Goal: Task Accomplishment & Management: Use online tool/utility

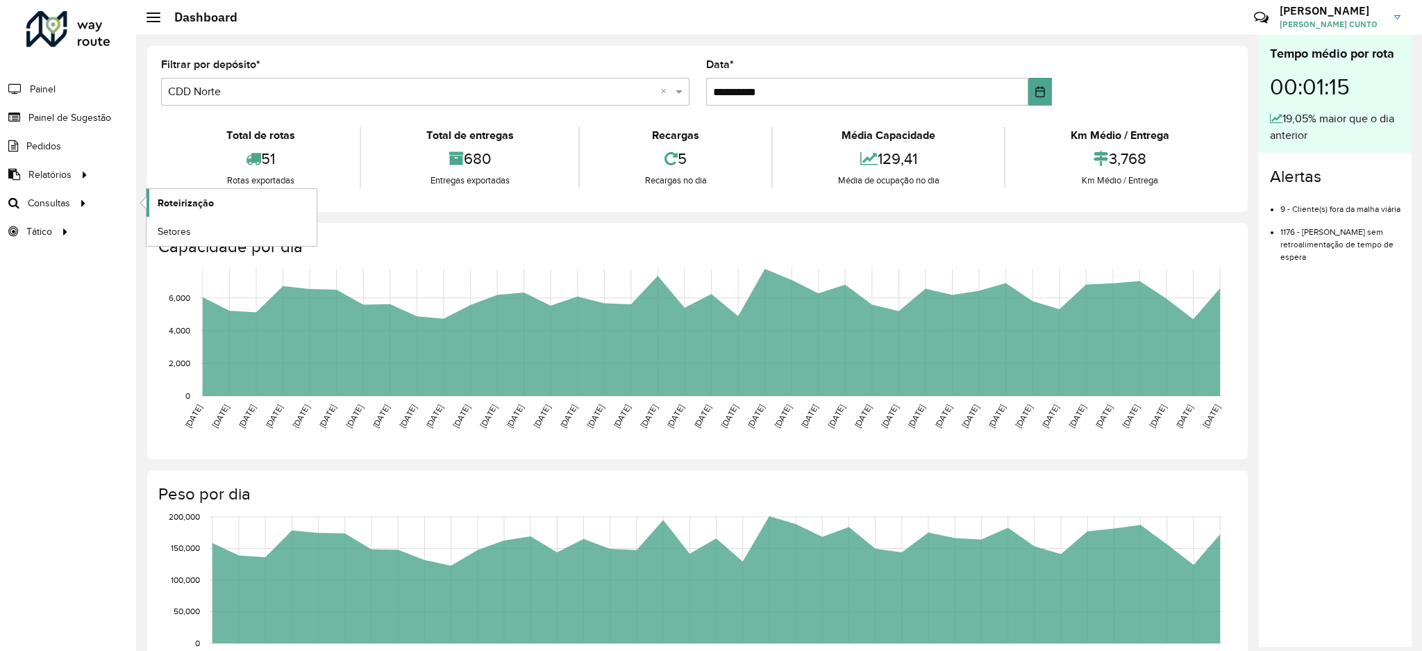
click at [181, 194] on link "Roteirização" at bounding box center [232, 203] width 170 height 28
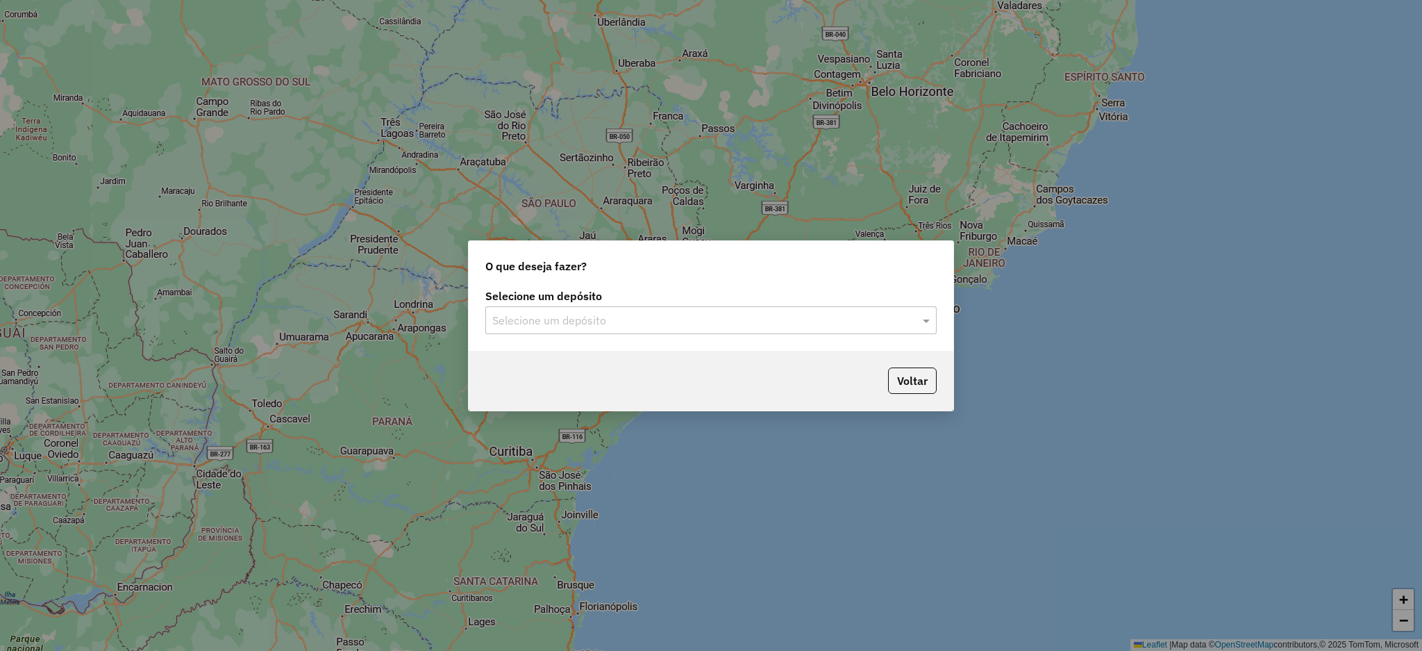
click at [700, 322] on input "text" at bounding box center [697, 320] width 410 height 17
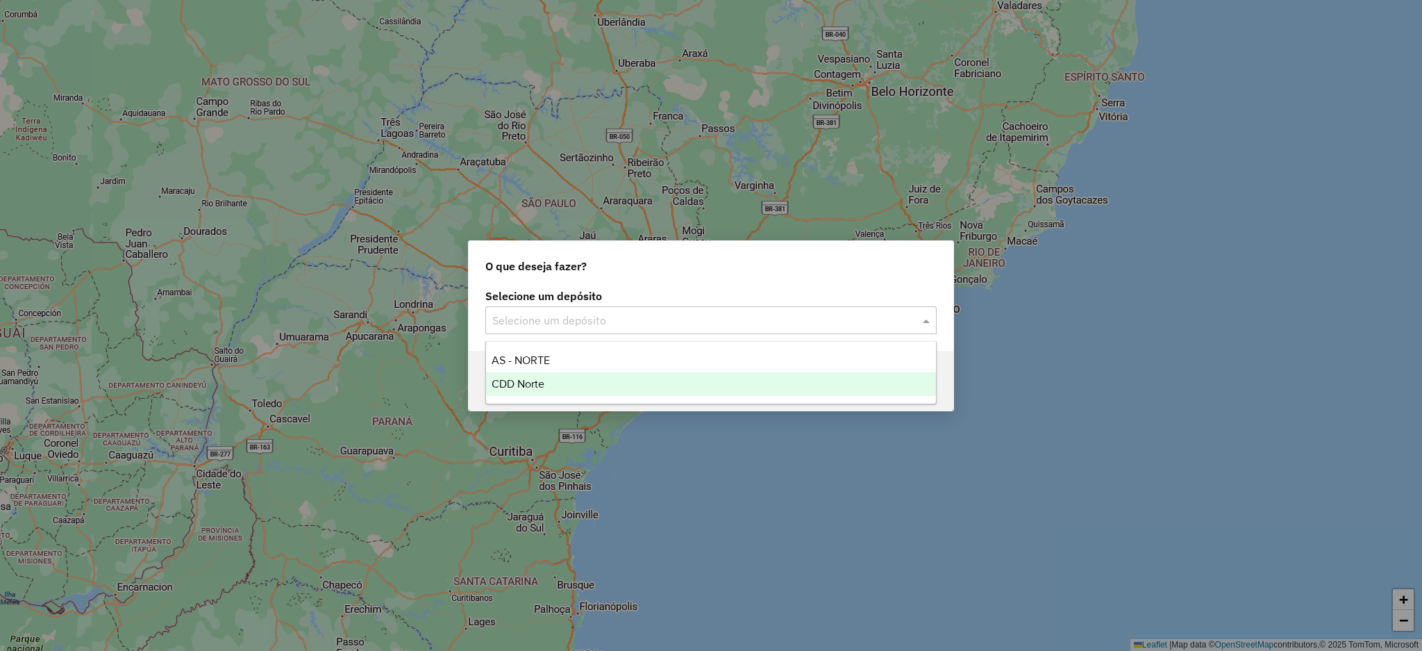
click at [698, 376] on div "CDD Norte" at bounding box center [711, 384] width 450 height 24
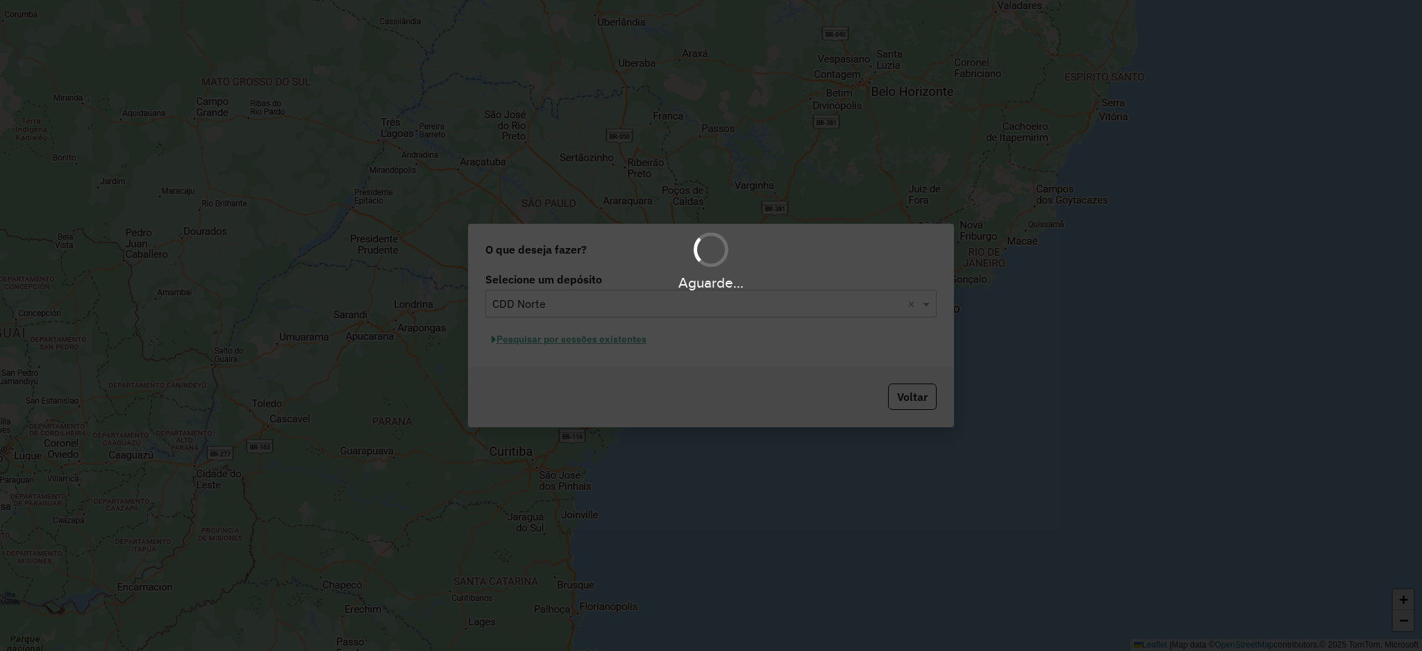
click at [590, 334] on div "Aguarde..." at bounding box center [711, 325] width 1422 height 651
click at [592, 341] on div "Aguarde..." at bounding box center [711, 325] width 1422 height 651
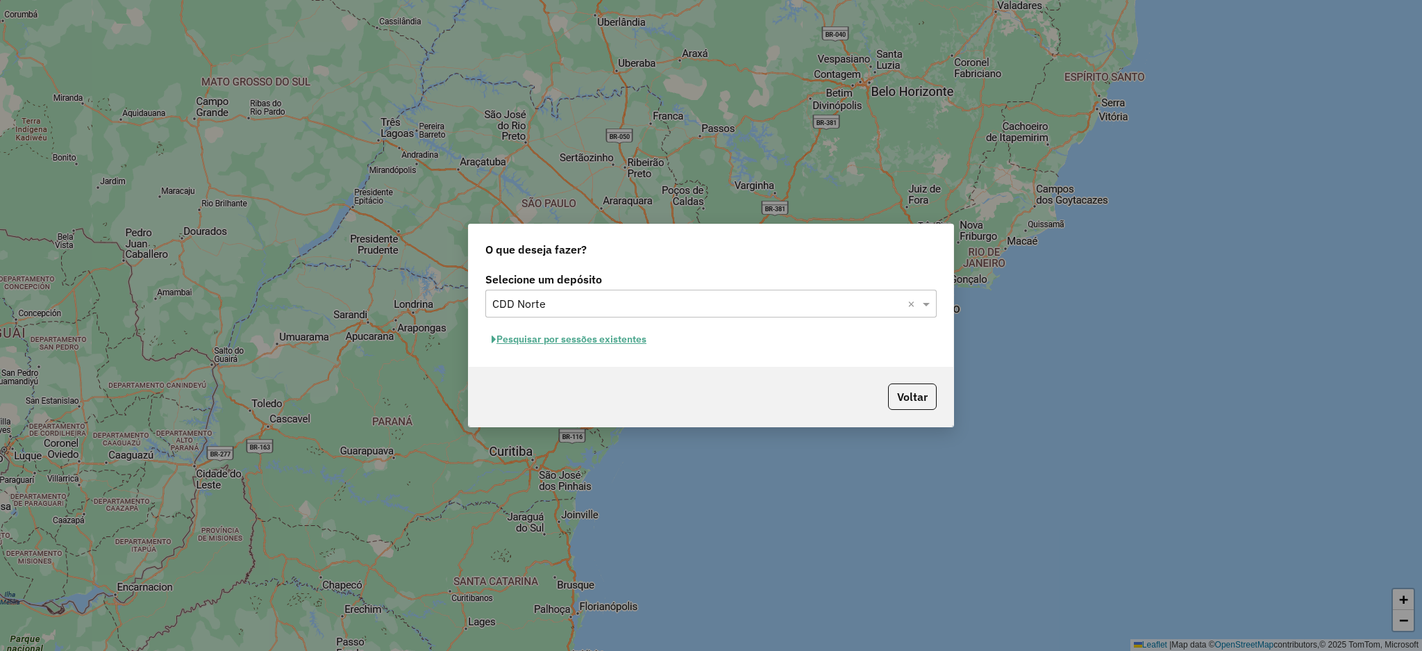
click at [521, 343] on button "Pesquisar por sessões existentes" at bounding box center [568, 339] width 167 height 22
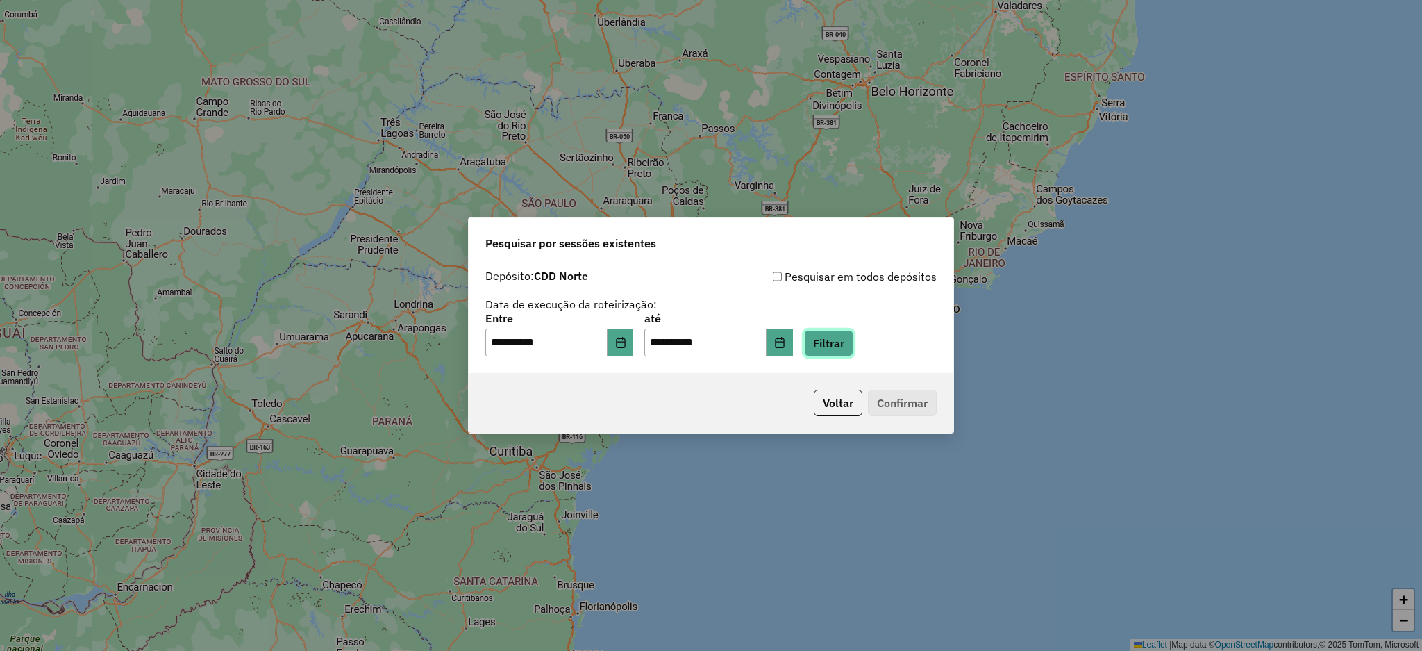
click at [853, 356] on button "Filtrar" at bounding box center [828, 343] width 49 height 26
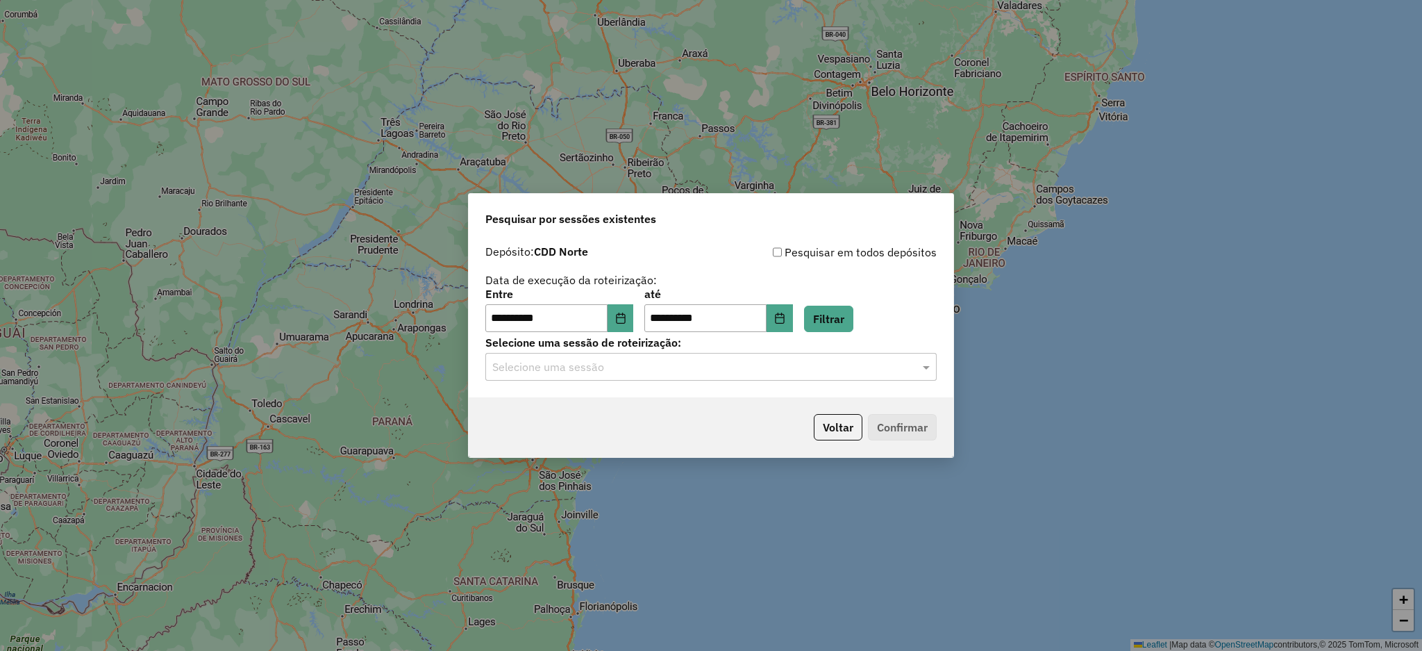
click at [630, 362] on input "text" at bounding box center [697, 367] width 410 height 17
click at [637, 399] on div "1275955 - [DATE] 16:54" at bounding box center [711, 408] width 450 height 24
click at [901, 432] on button "Confirmar" at bounding box center [902, 427] width 69 height 26
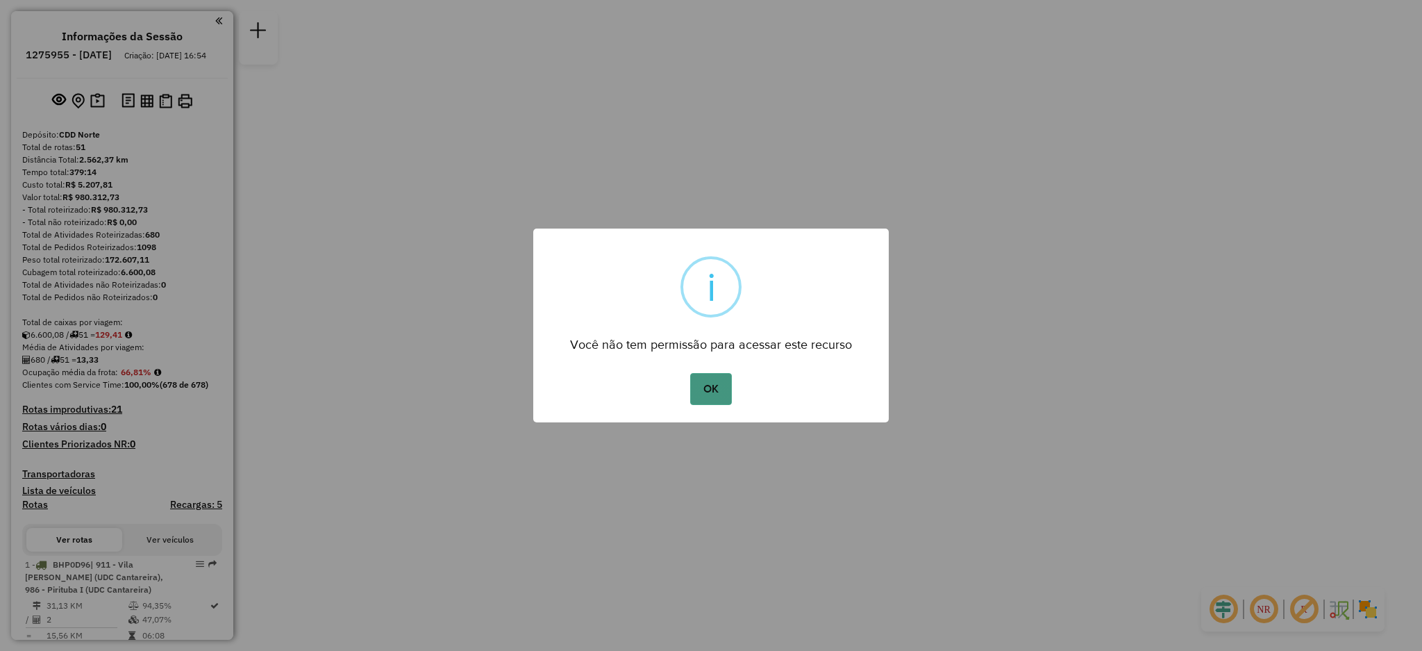
click at [714, 377] on button "OK" at bounding box center [710, 389] width 41 height 32
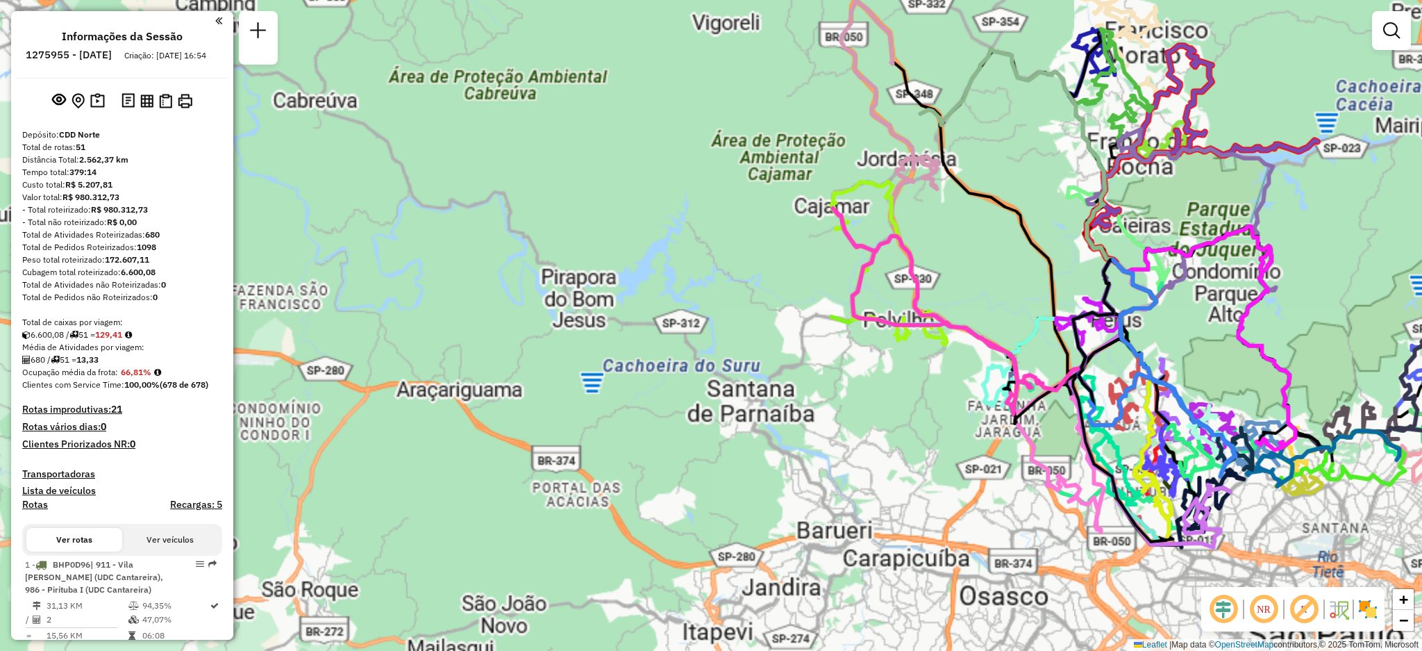
drag, startPoint x: 911, startPoint y: 335, endPoint x: 735, endPoint y: 295, distance: 180.8
click at [790, 339] on div "Janela de atendimento Grade de atendimento Capacidade Transportadoras Veículos …" at bounding box center [711, 325] width 1422 height 651
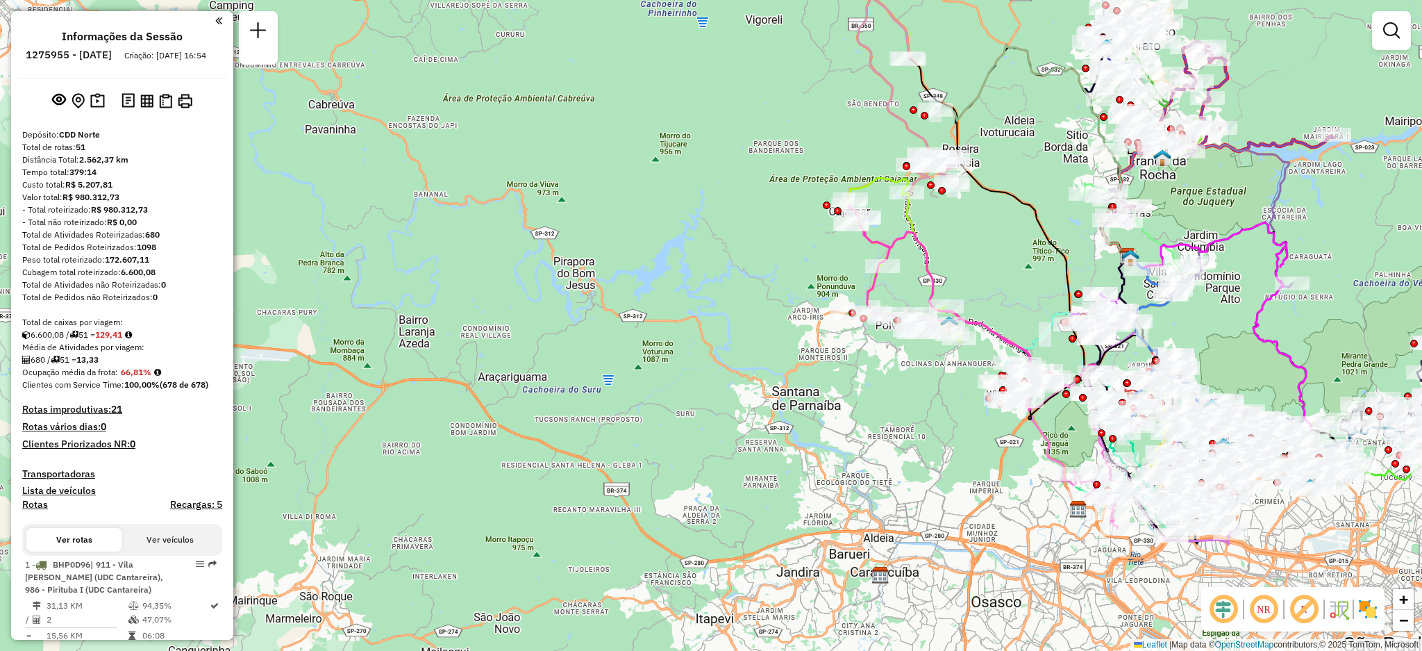
drag, startPoint x: 799, startPoint y: 272, endPoint x: 718, endPoint y: 272, distance: 80.6
click at [709, 287] on div "Janela de atendimento Grade de atendimento Capacidade Transportadoras Veículos …" at bounding box center [711, 325] width 1422 height 651
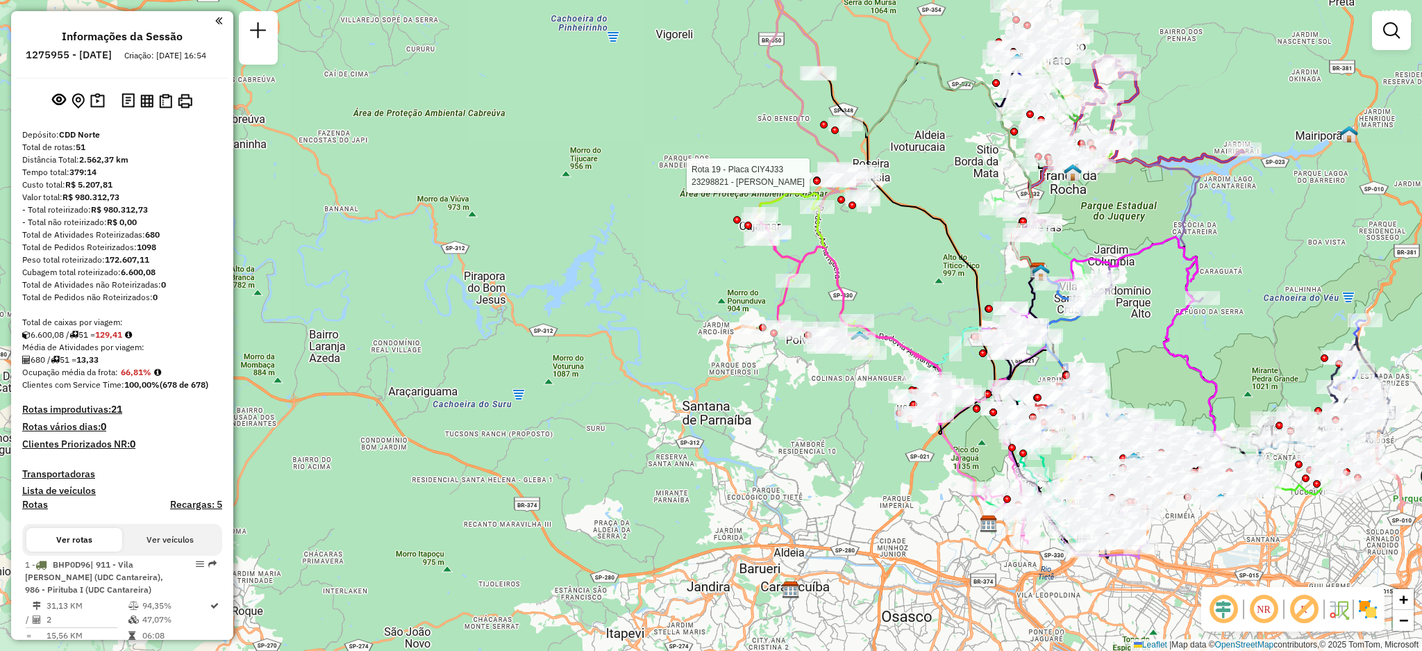
select select "**********"
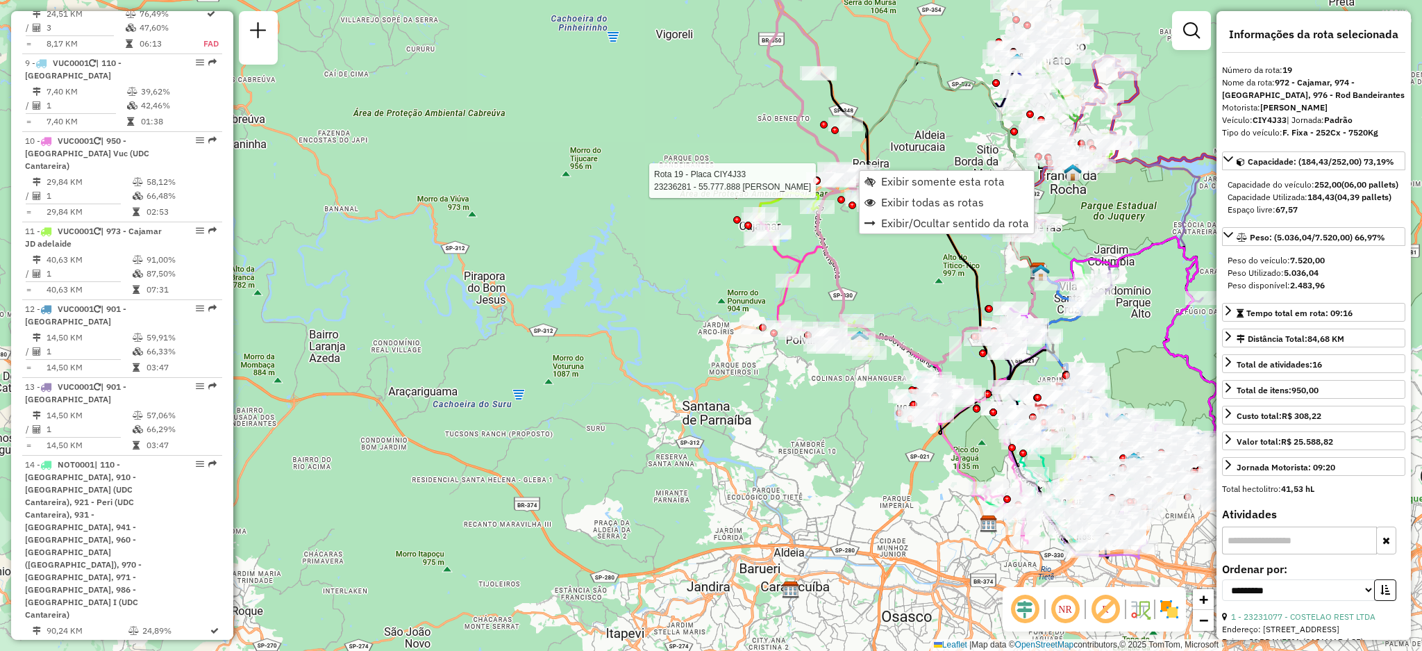
scroll to position [2182, 0]
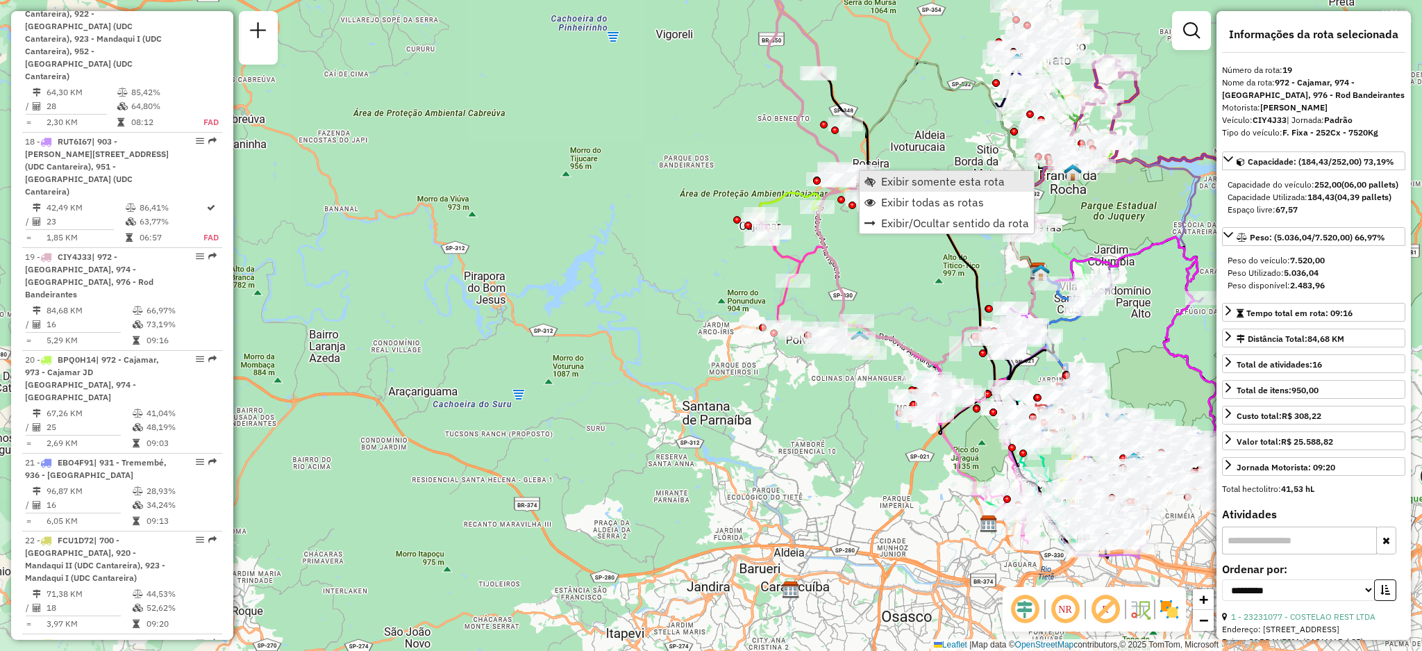
click at [873, 176] on span "Exibir somente esta rota" at bounding box center [870, 181] width 11 height 11
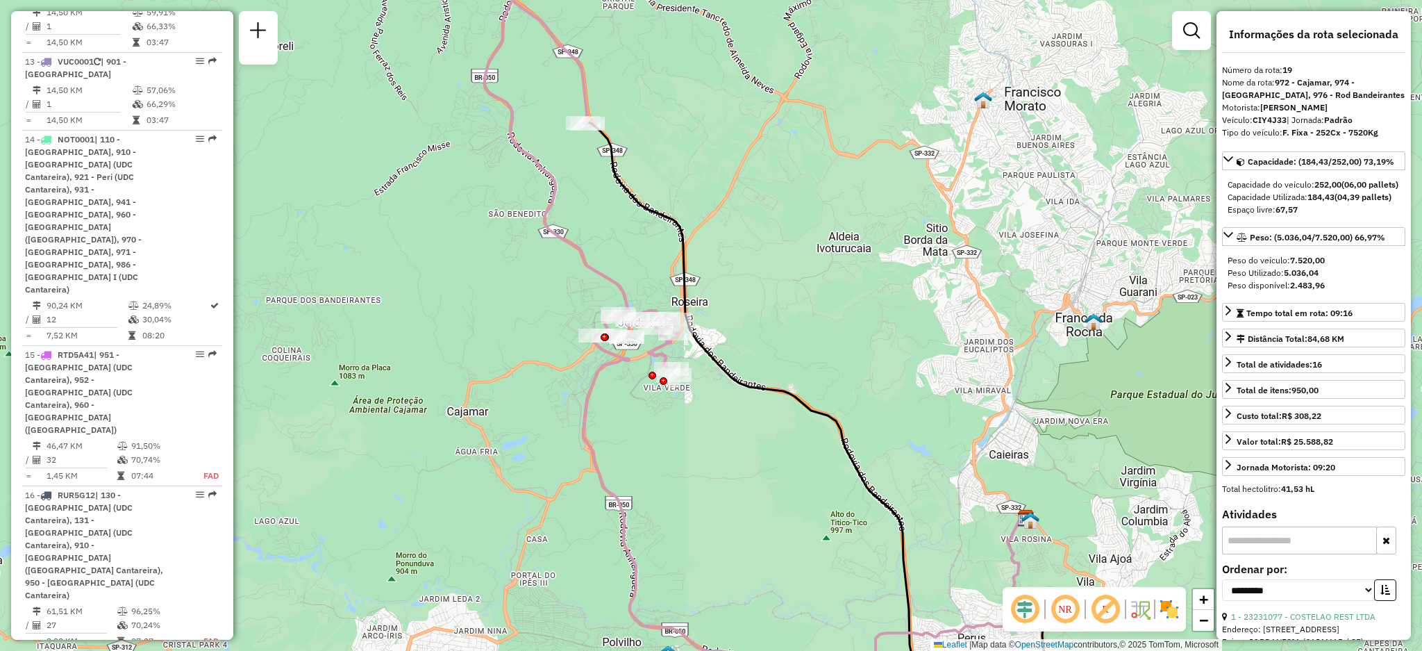
scroll to position [3286, 0]
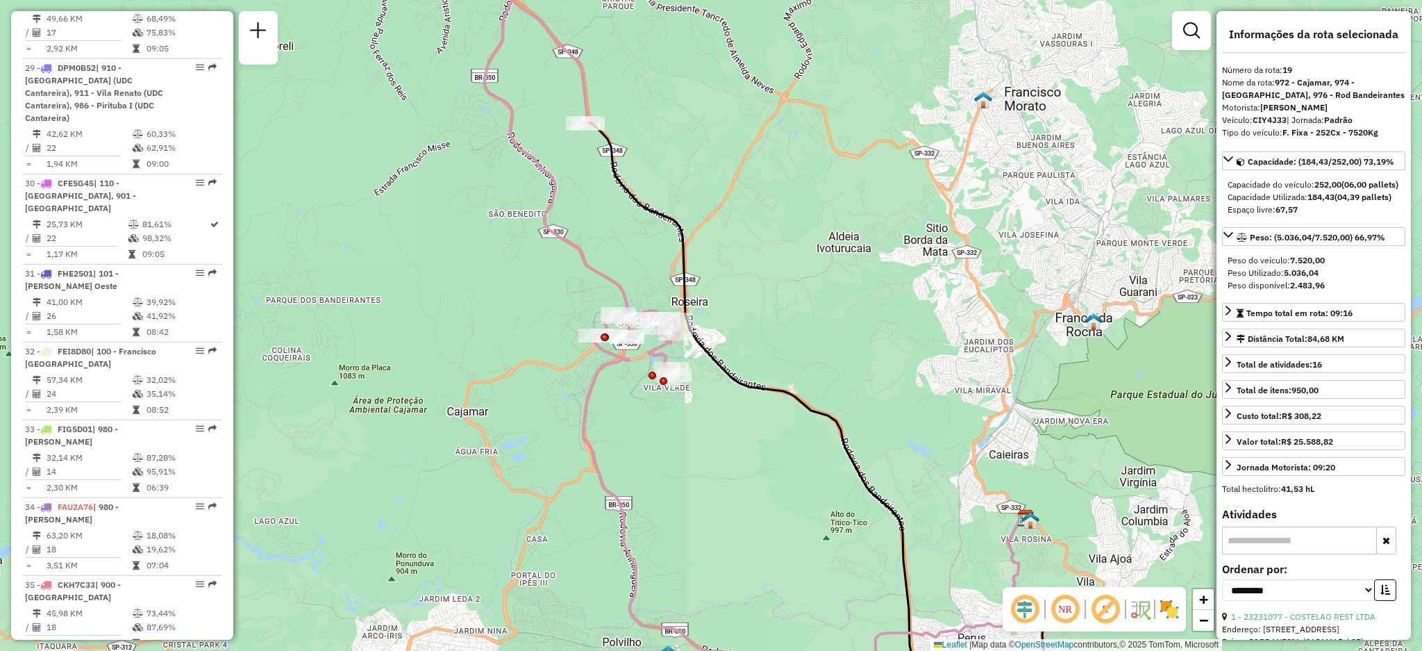
click at [208, 650] on em at bounding box center [212, 662] width 8 height 8
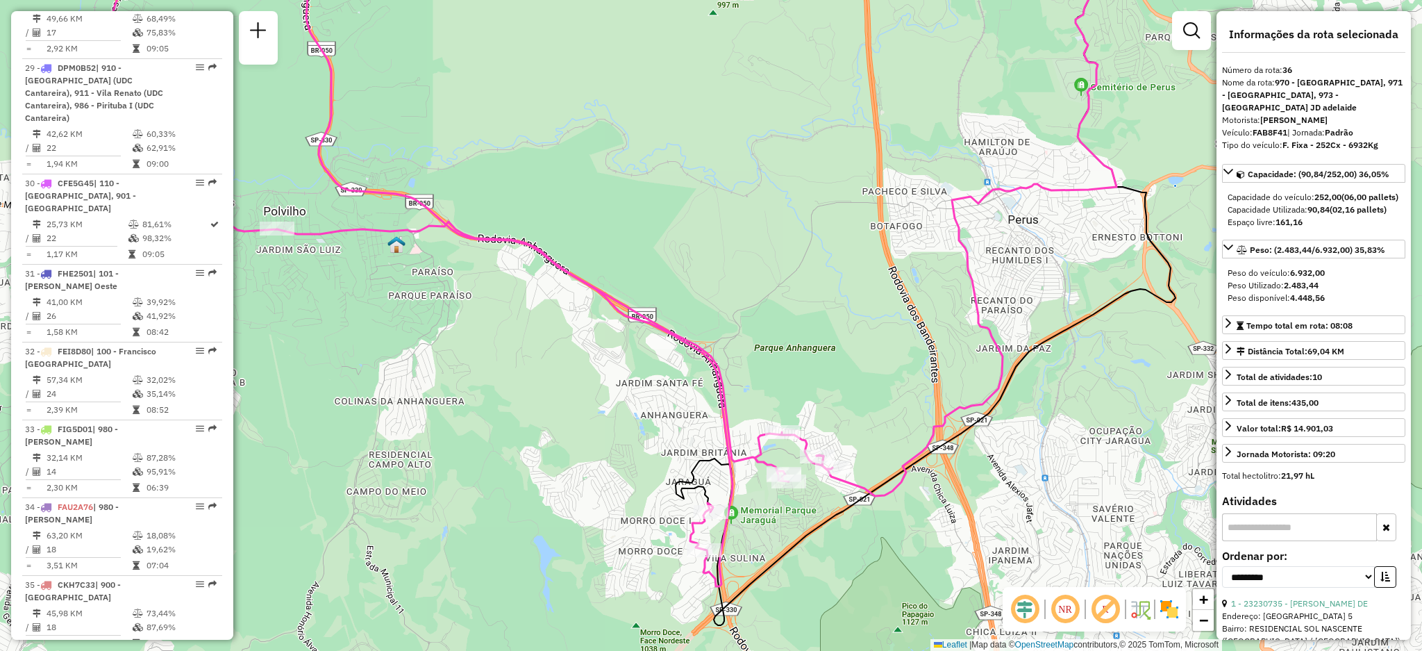
drag, startPoint x: 858, startPoint y: 514, endPoint x: 790, endPoint y: 503, distance: 69.5
click at [790, 503] on icon at bounding box center [926, 297] width 500 height 655
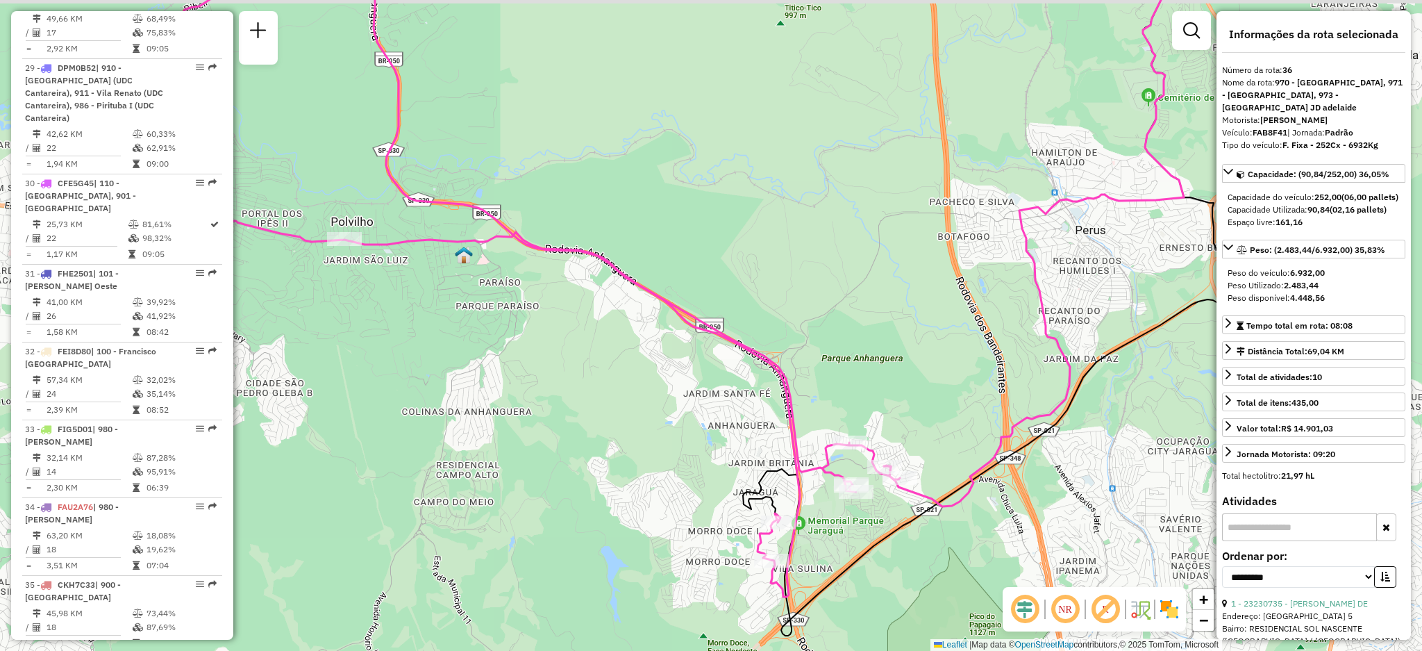
drag, startPoint x: 525, startPoint y: 319, endPoint x: 571, endPoint y: 326, distance: 46.3
click at [571, 326] on div "Janela de atendimento Grade de atendimento Capacidade Transportadoras Veículos …" at bounding box center [711, 325] width 1422 height 651
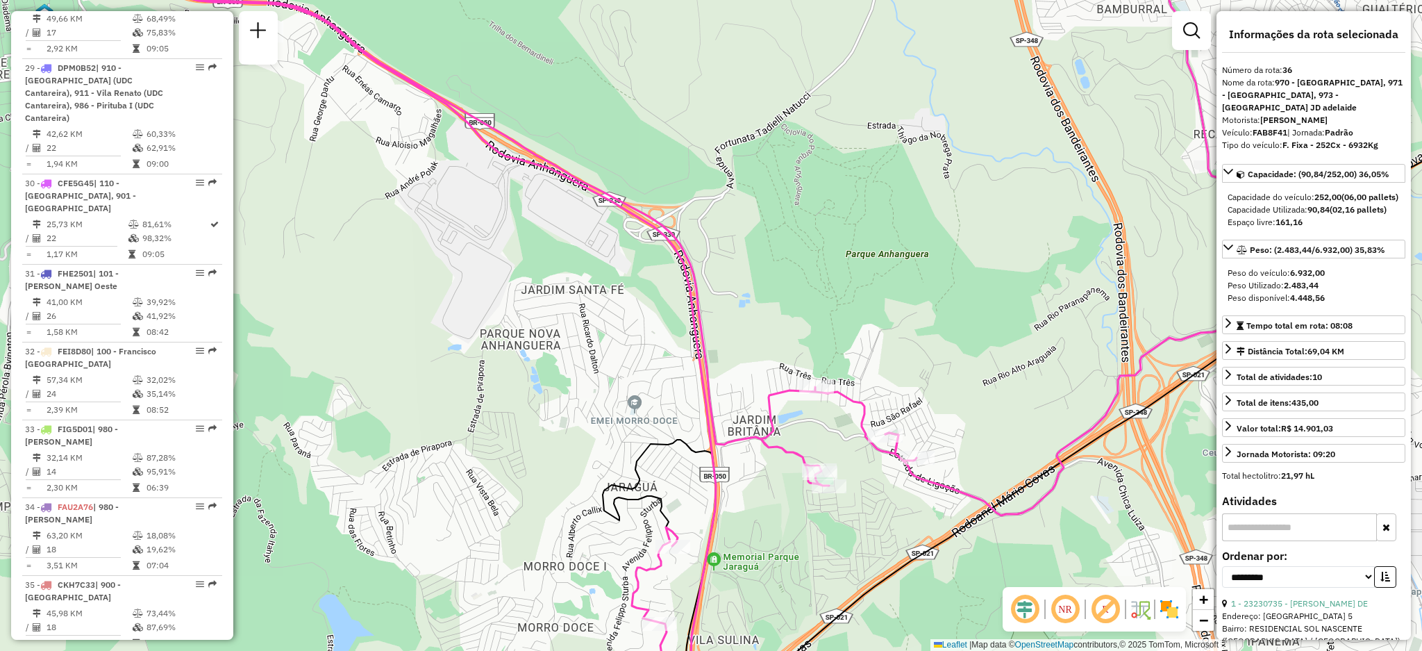
drag, startPoint x: 815, startPoint y: 494, endPoint x: 805, endPoint y: 420, distance: 74.8
click at [794, 470] on icon at bounding box center [371, 299] width 1091 height 782
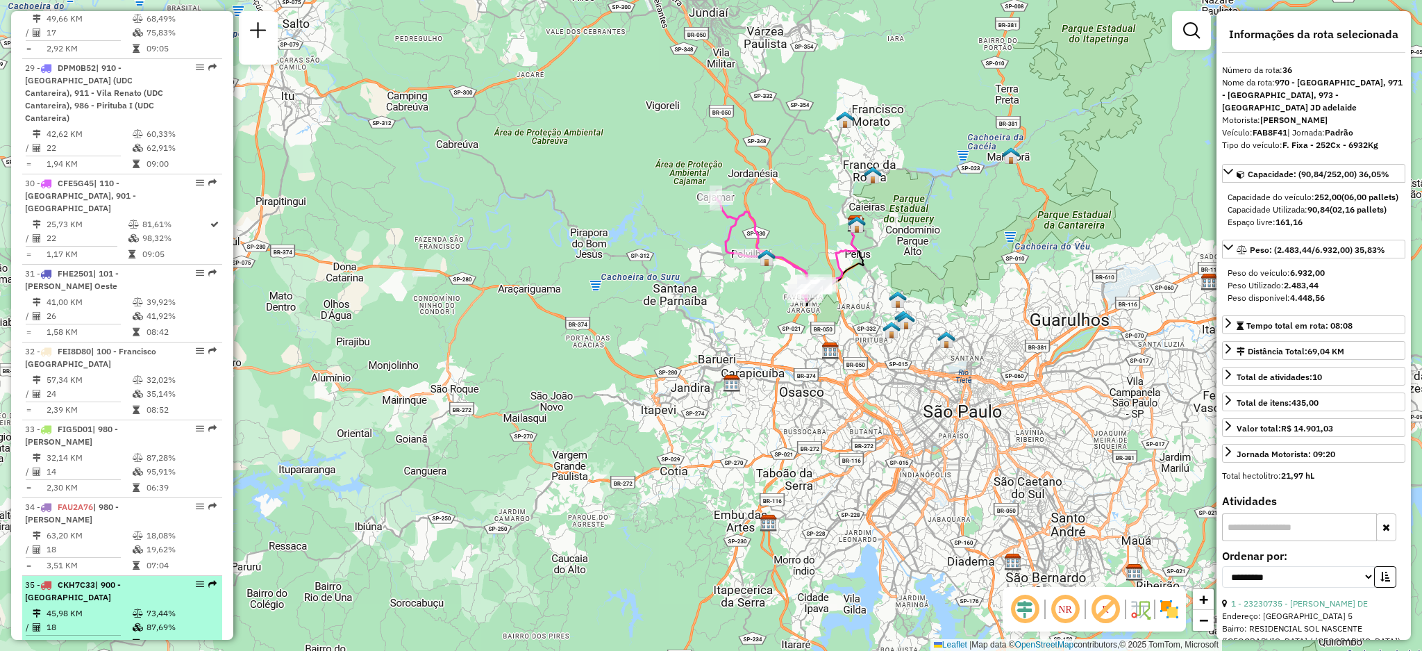
click at [208, 580] on em at bounding box center [212, 584] width 8 height 8
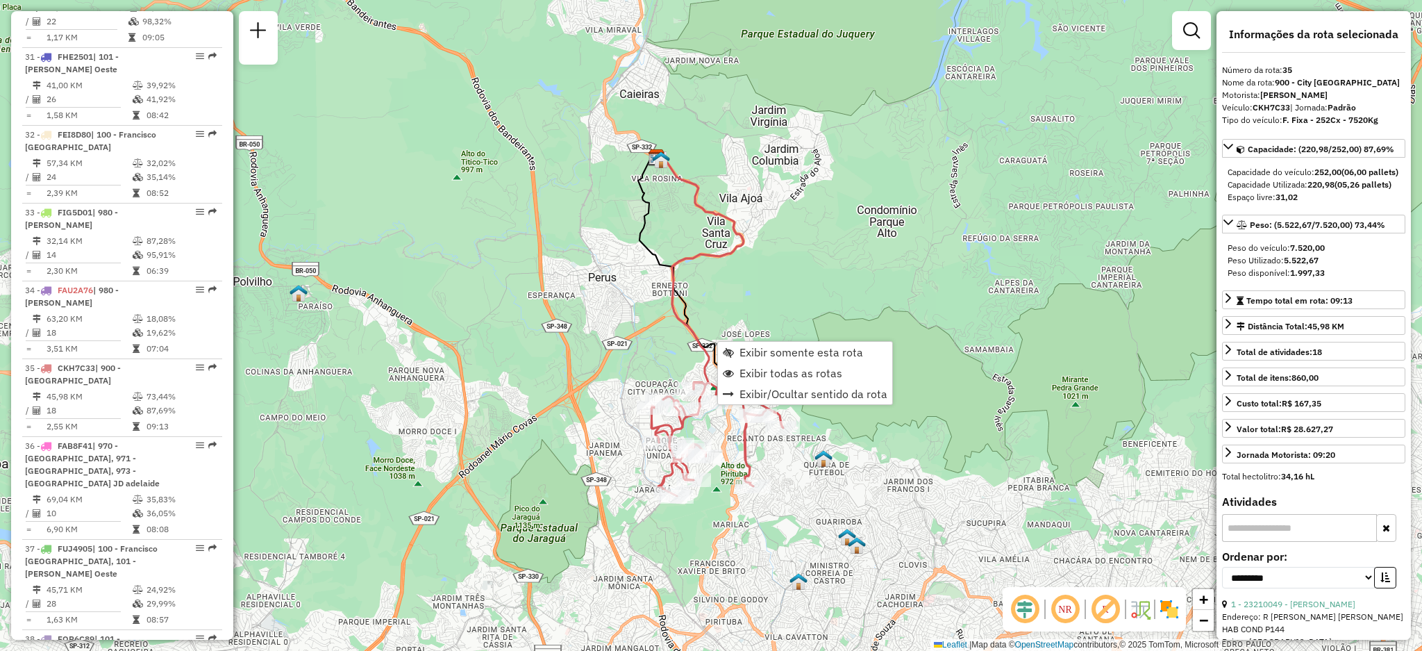
scroll to position [3515, 0]
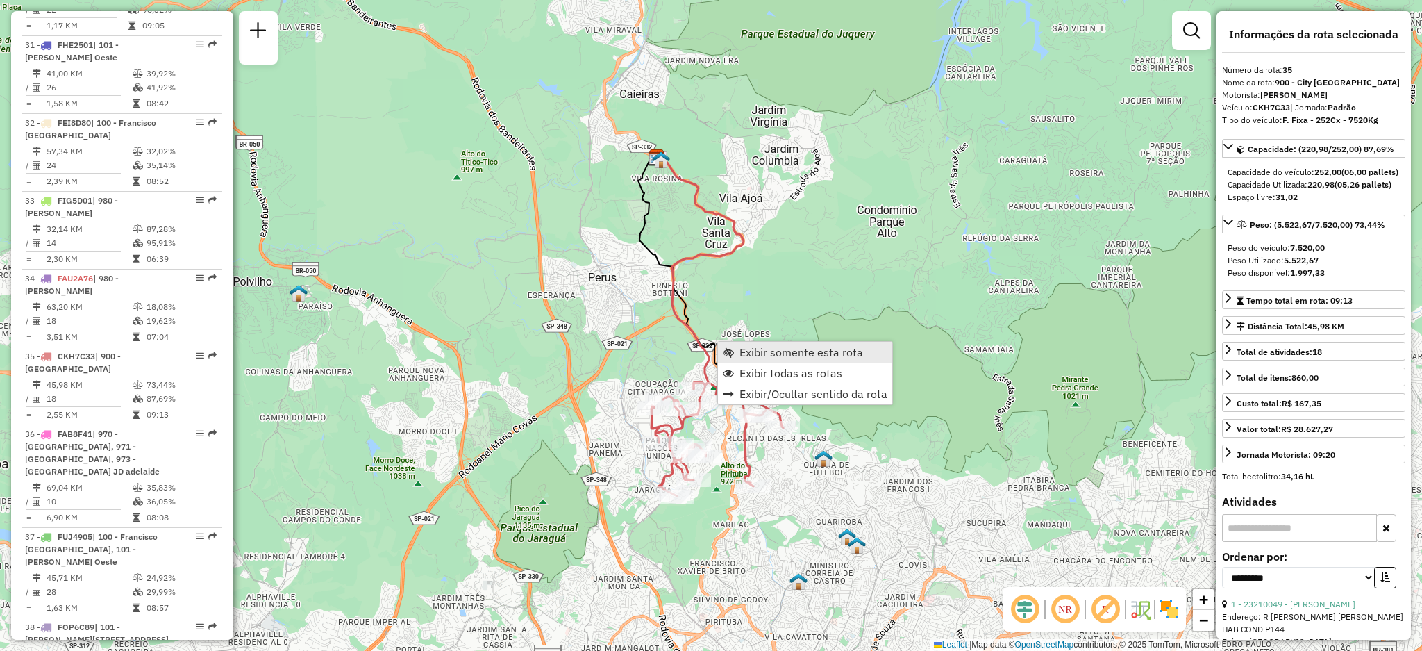
click at [726, 351] on span "Exibir somente esta rota" at bounding box center [728, 351] width 11 height 11
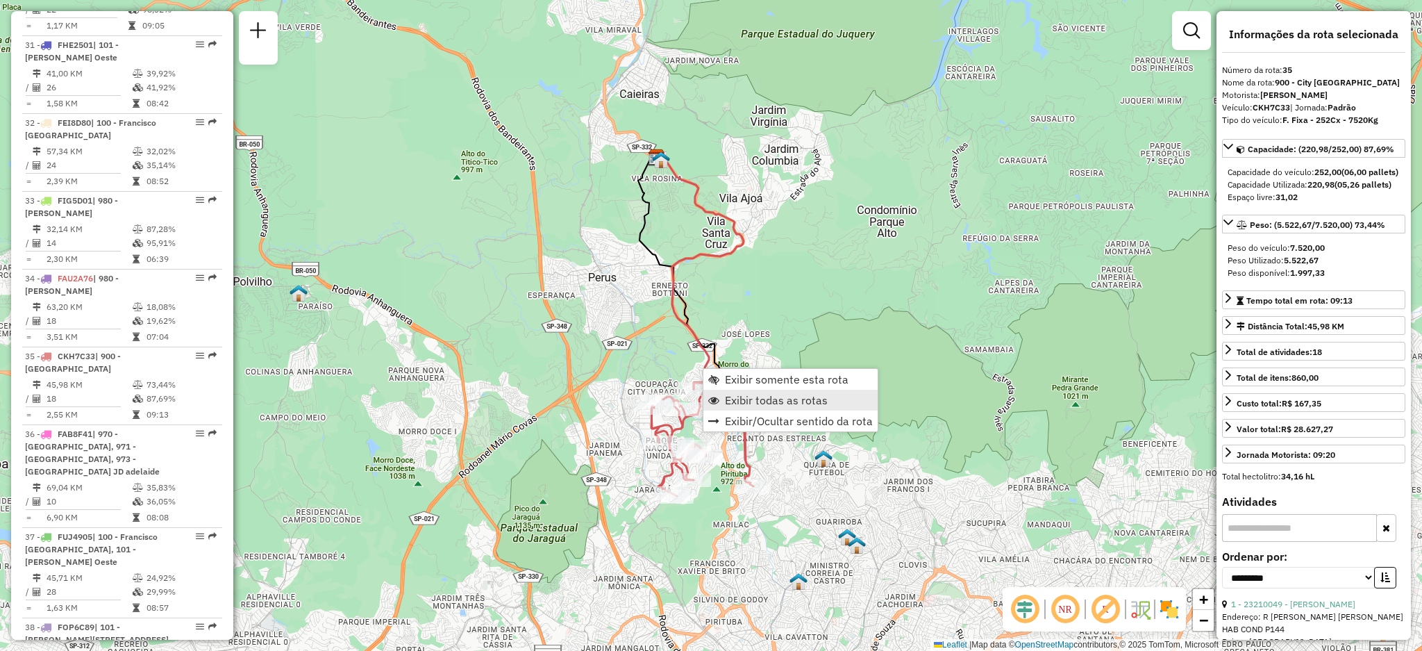
click at [708, 403] on span "Exibir todas as rotas" at bounding box center [713, 399] width 11 height 11
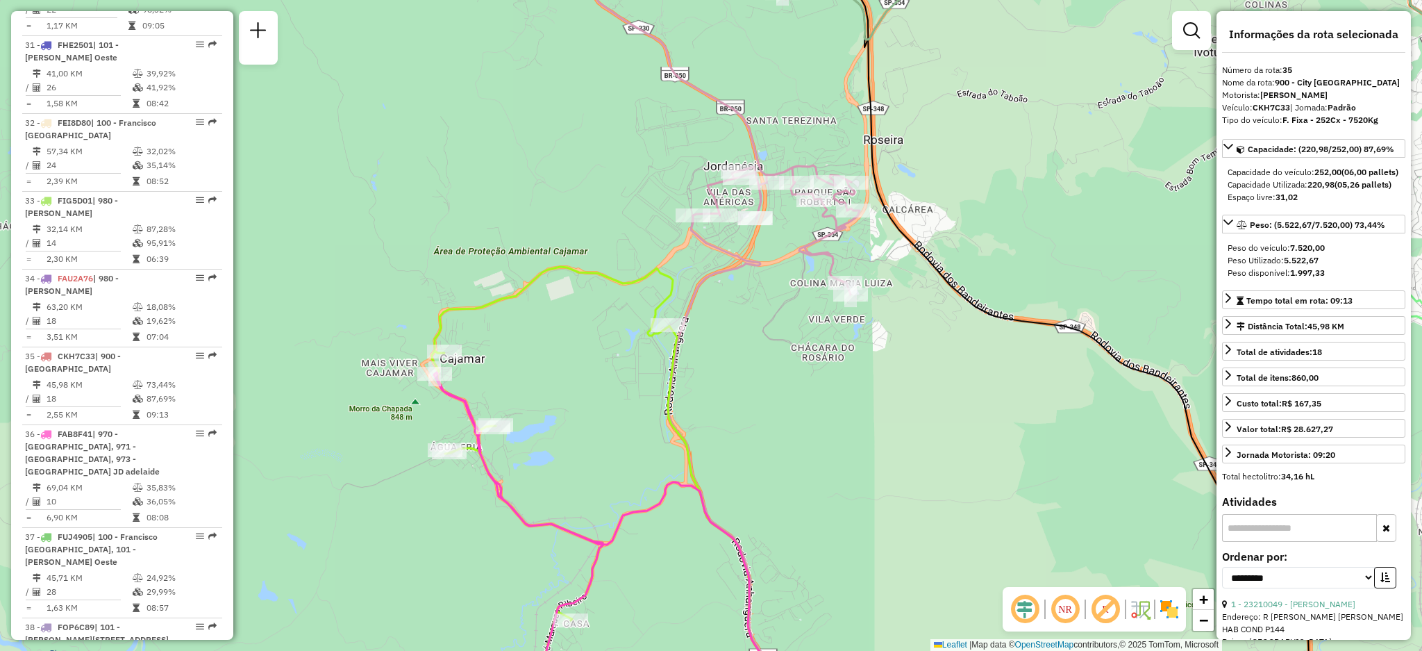
drag, startPoint x: 762, startPoint y: 385, endPoint x: 792, endPoint y: 363, distance: 37.2
click at [792, 363] on div "Rota 36 - Placa FAB8F41 23203684 - MERCEARIA AIKIBOM LT Janela de atendimento G…" at bounding box center [711, 325] width 1422 height 651
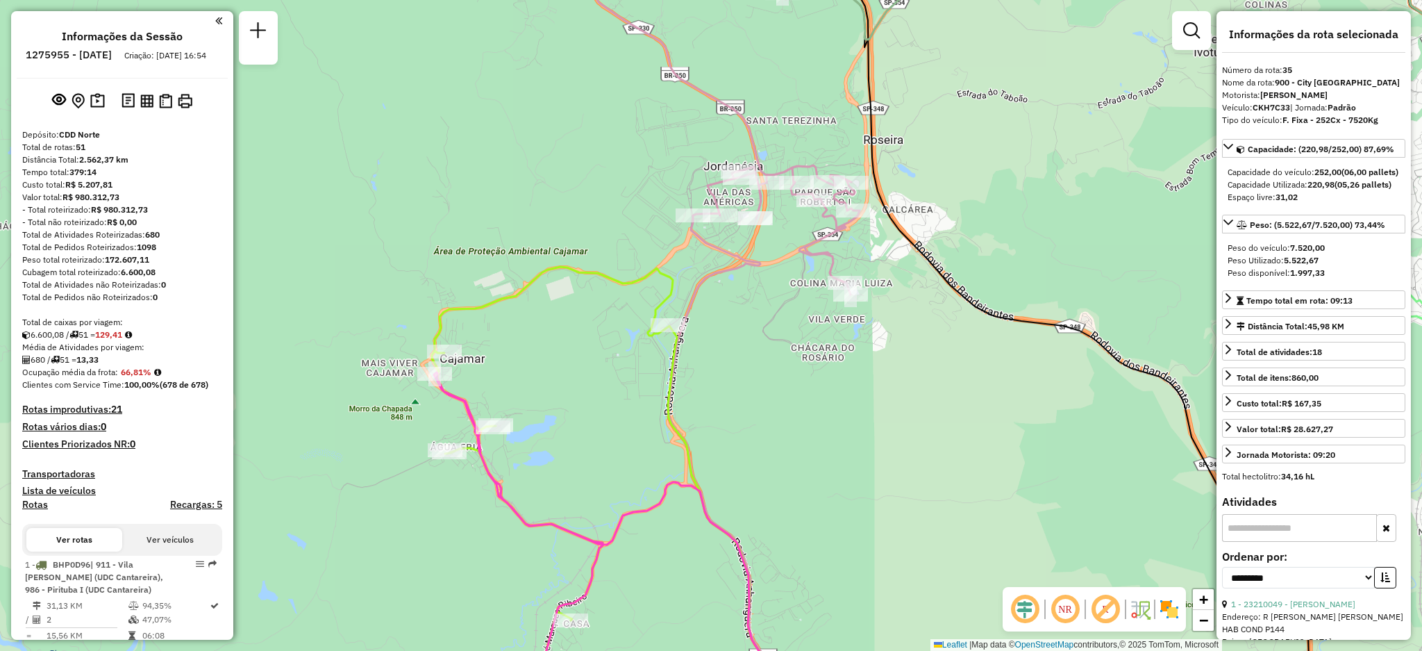
scroll to position [1966, 0]
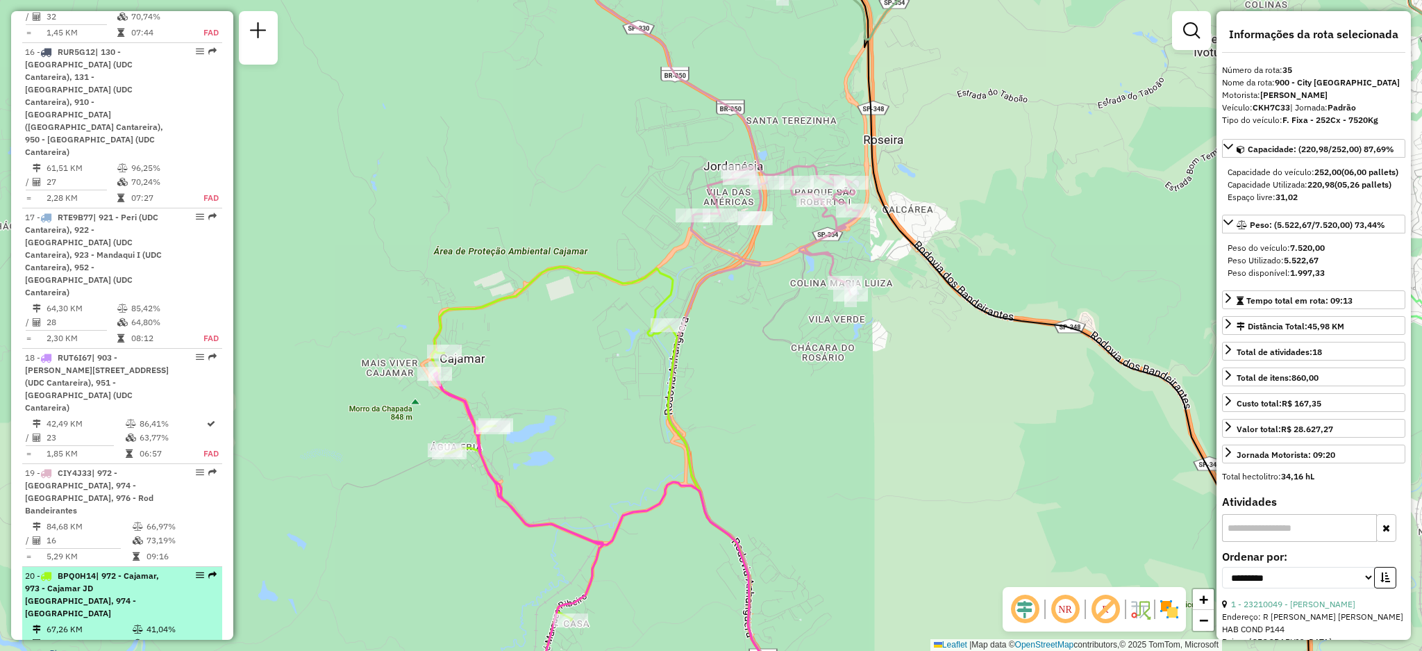
click at [212, 571] on em at bounding box center [212, 575] width 8 height 8
